Goal: Task Accomplishment & Management: Manage account settings

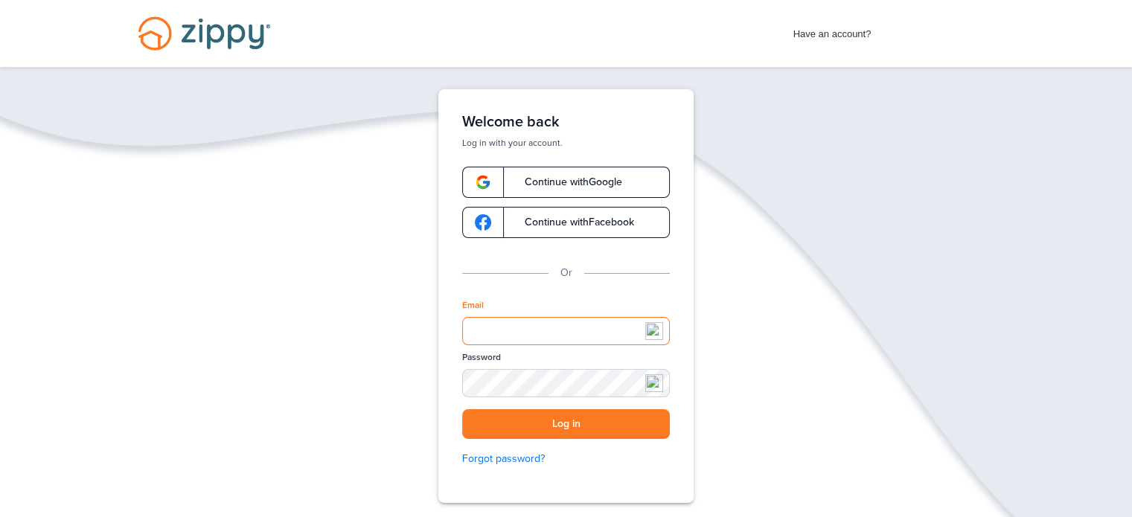
click at [483, 336] on input "Email" at bounding box center [566, 331] width 208 height 28
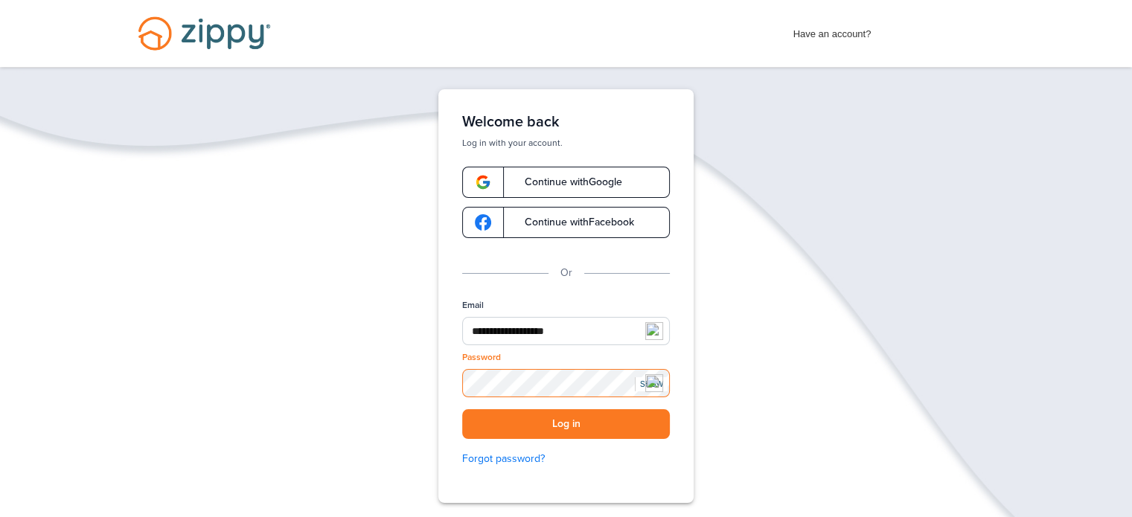
click at [462, 409] on button "Log in" at bounding box center [566, 424] width 208 height 31
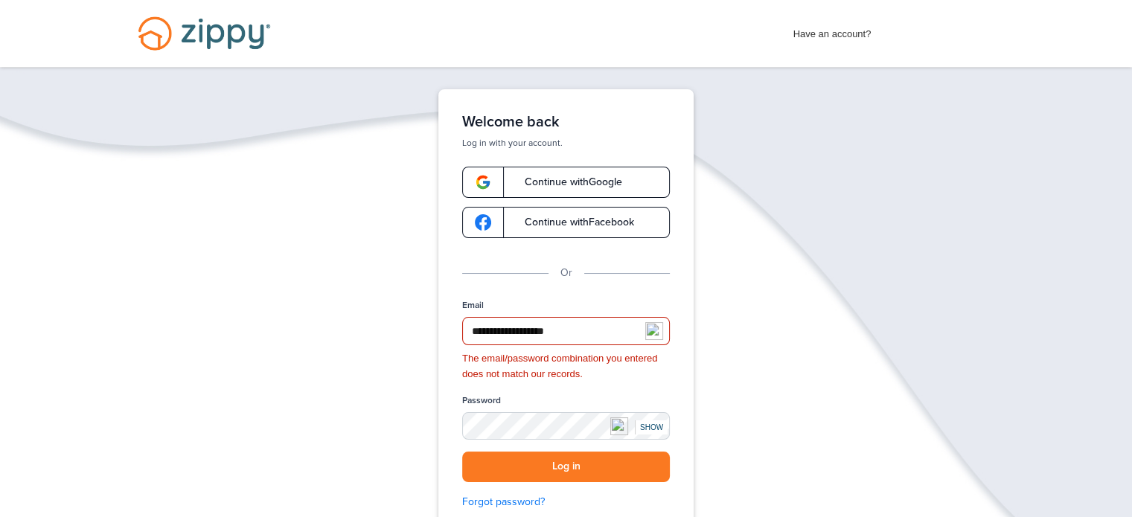
click at [652, 429] on div "SHOW" at bounding box center [651, 427] width 33 height 14
click at [946, 288] on div "**********" at bounding box center [566, 363] width 1132 height 549
click at [633, 459] on button "Log in" at bounding box center [566, 467] width 208 height 31
click at [476, 333] on input "**********" at bounding box center [566, 331] width 208 height 28
type input "**********"
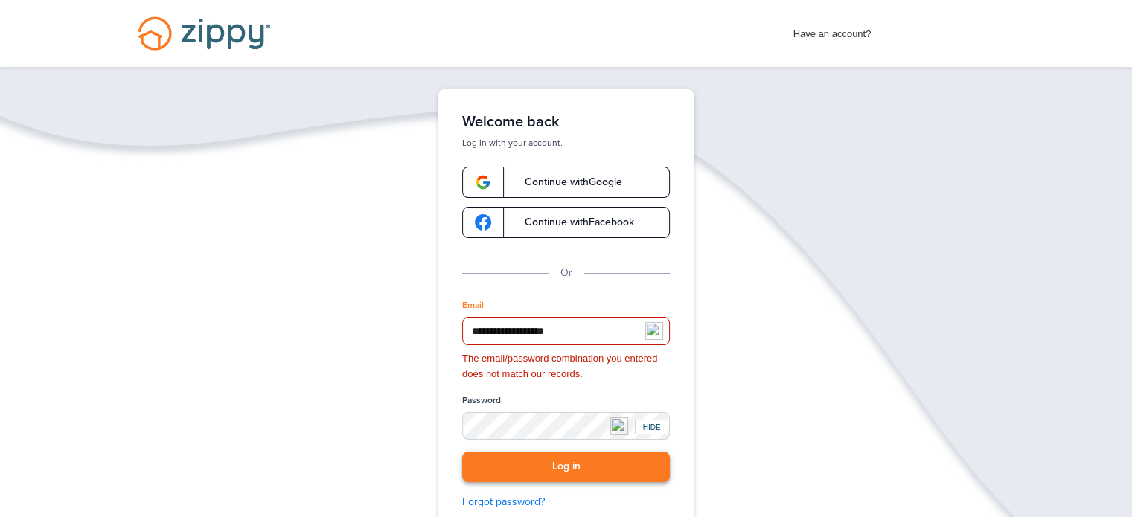
click at [568, 467] on button "Log in" at bounding box center [566, 467] width 208 height 31
click at [462, 452] on button "Log in" at bounding box center [566, 467] width 208 height 31
click at [569, 459] on button "Log in" at bounding box center [566, 467] width 208 height 31
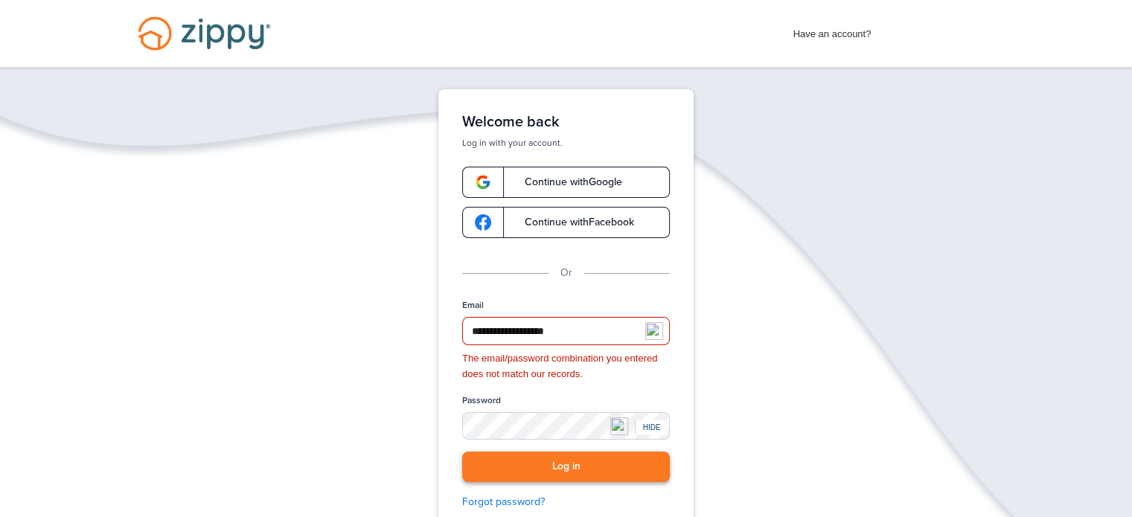
click at [570, 459] on button "Log in" at bounding box center [566, 467] width 208 height 31
click at [571, 459] on button "Log in" at bounding box center [566, 467] width 208 height 31
click at [571, 464] on button "Log in" at bounding box center [566, 467] width 208 height 31
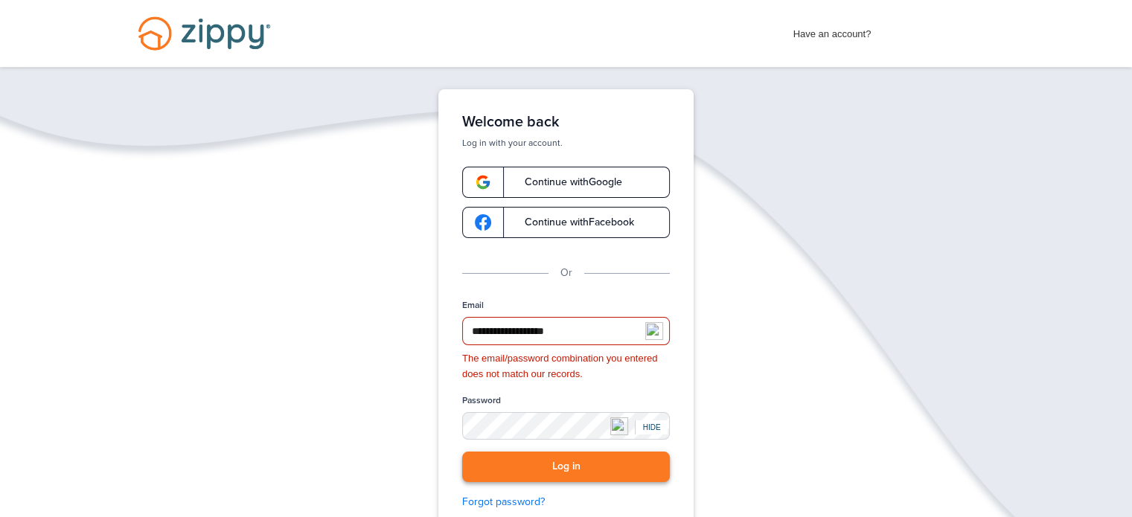
click at [571, 464] on button "Log in" at bounding box center [566, 467] width 208 height 31
click at [572, 464] on button "Log in" at bounding box center [566, 467] width 208 height 31
click at [573, 464] on button "Log in" at bounding box center [566, 467] width 208 height 31
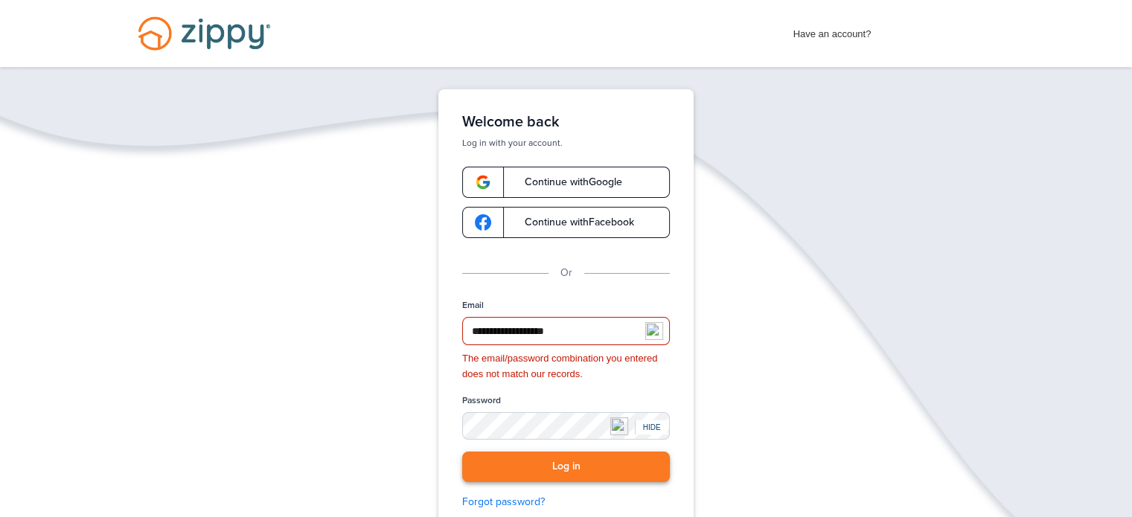
click at [574, 464] on button "Log in" at bounding box center [566, 467] width 208 height 31
click at [577, 464] on button "Log in" at bounding box center [566, 467] width 208 height 31
click at [580, 464] on button "Log in" at bounding box center [566, 467] width 208 height 31
click at [589, 469] on button "Log in" at bounding box center [566, 467] width 208 height 31
click at [589, 467] on button "Log in" at bounding box center [566, 467] width 208 height 31
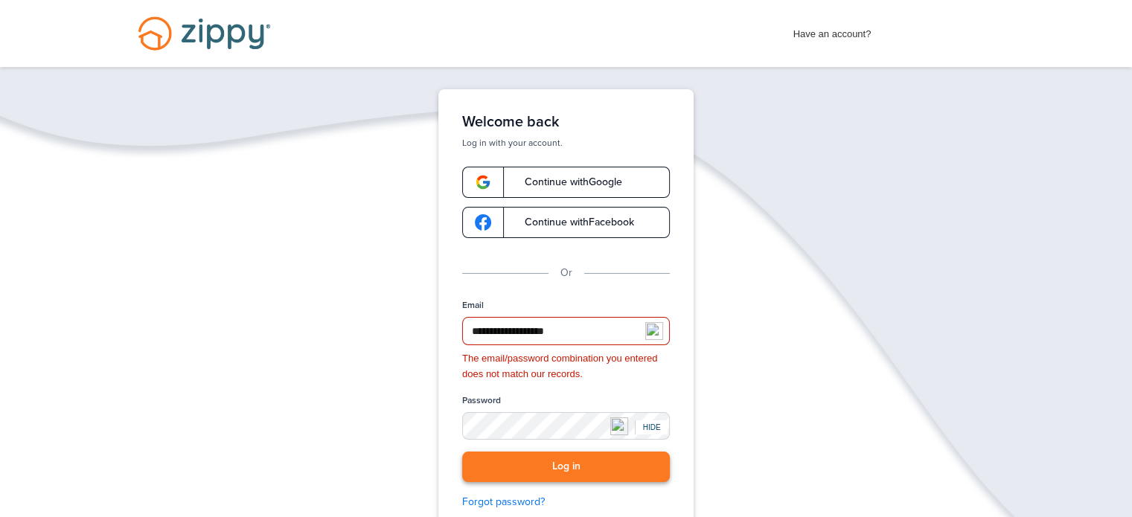
click at [591, 464] on button "Log in" at bounding box center [566, 467] width 208 height 31
click at [599, 457] on button "Log in" at bounding box center [566, 467] width 208 height 31
